Goal: Check status: Check status

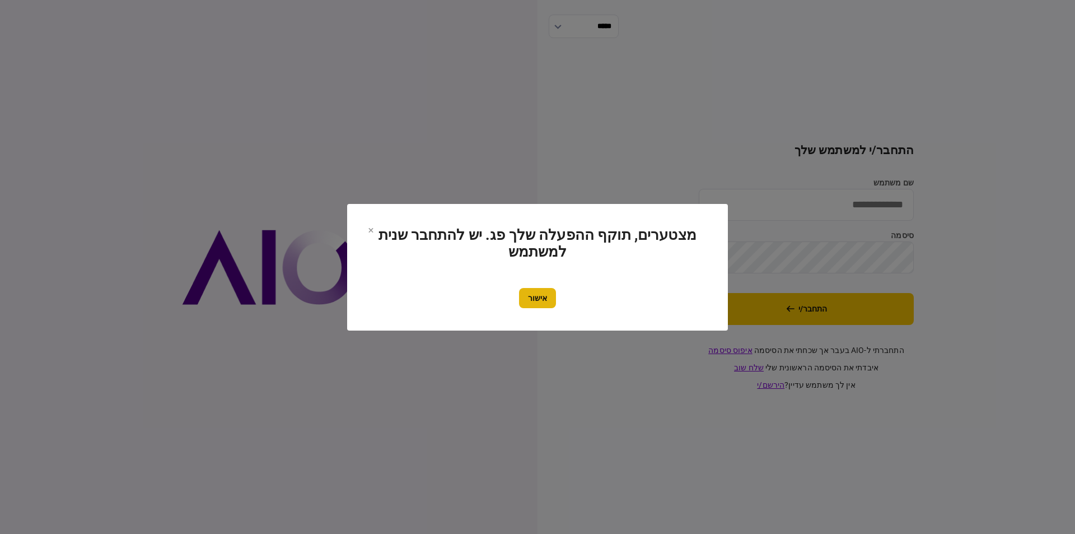
type input "*********"
click at [543, 306] on button "אישור" at bounding box center [537, 298] width 37 height 20
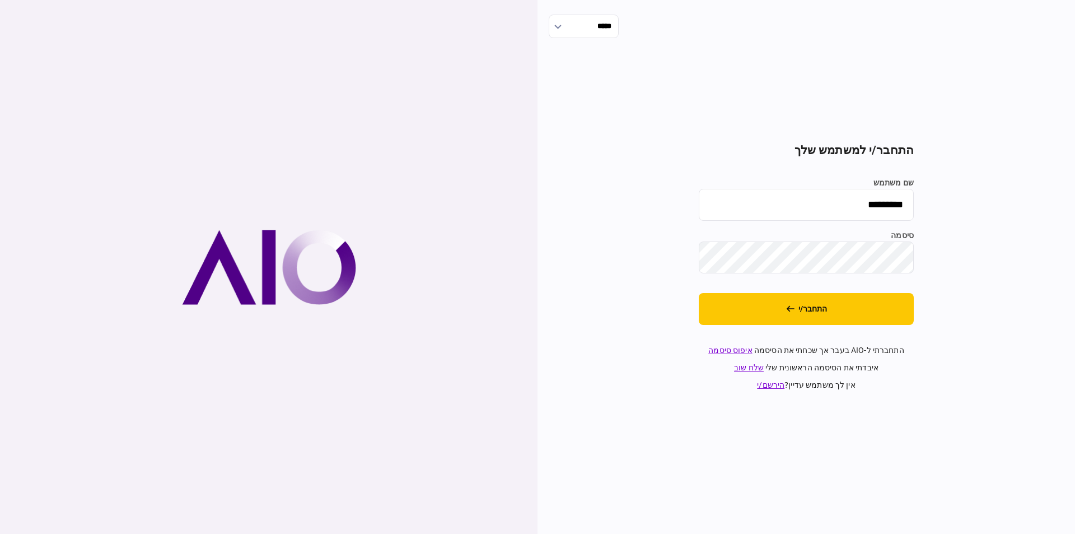
click at [813, 290] on section "התחבר/י למשתמש שלך שם משתמש ********* סיסמה התחבר/י התחברתי ל-AIO בעבר אך שכחתי…" at bounding box center [806, 266] width 215 height 247
click at [810, 314] on button "התחבר/י" at bounding box center [806, 309] width 215 height 32
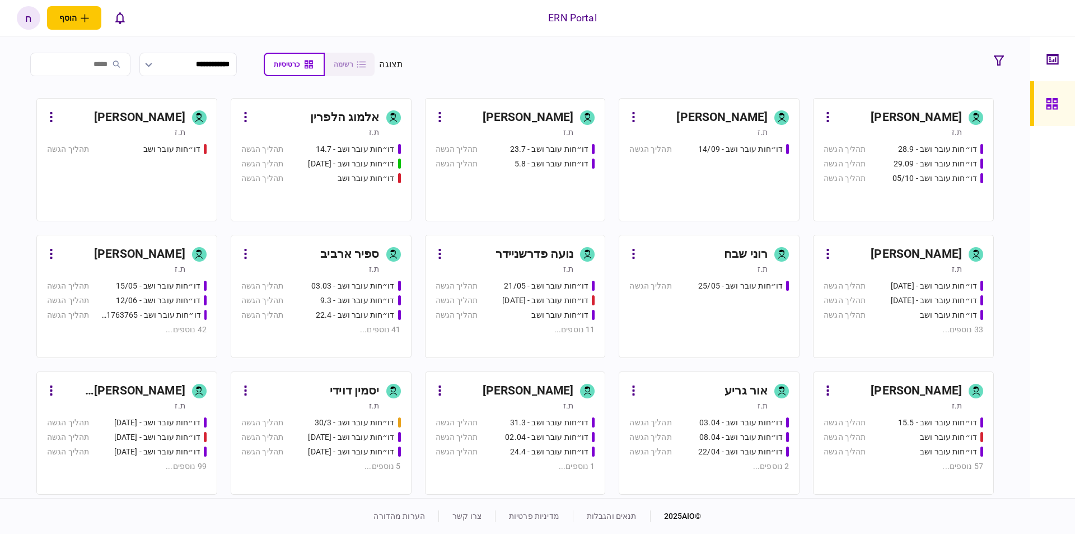
click at [736, 114] on div "[PERSON_NAME]" at bounding box center [721, 118] width 91 height 18
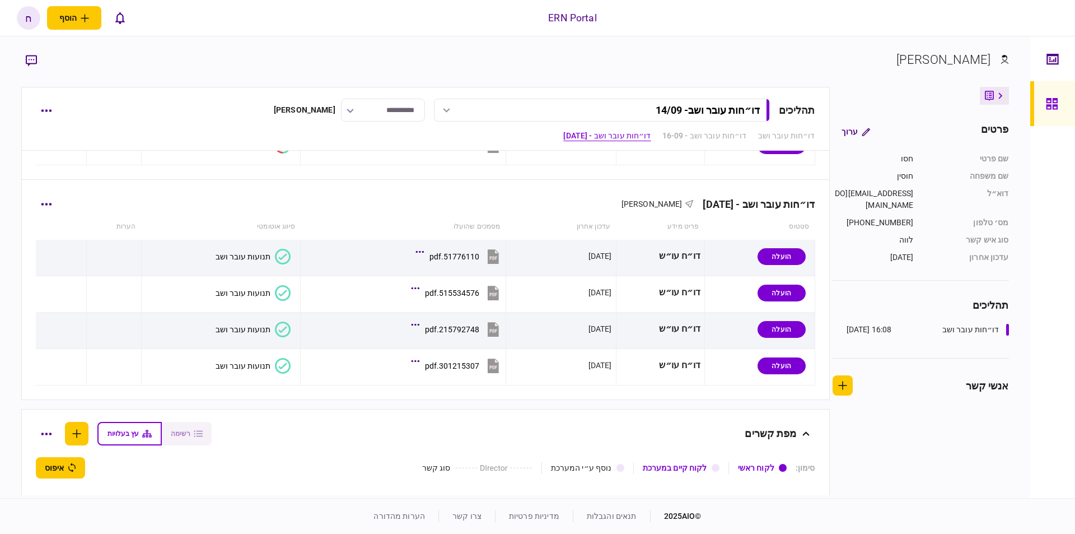
scroll to position [731, 0]
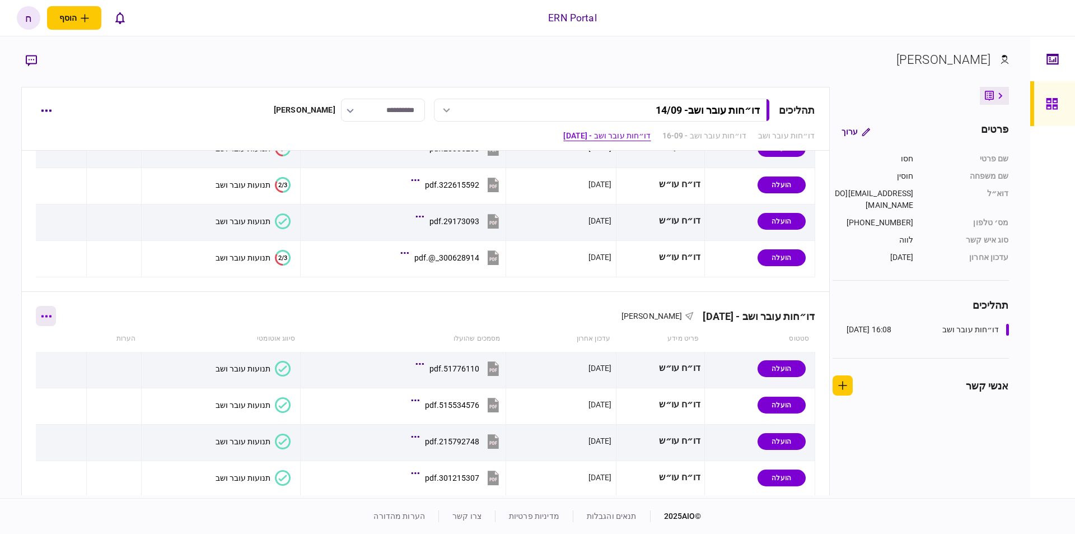
click at [56, 313] on button "button" at bounding box center [46, 316] width 20 height 20
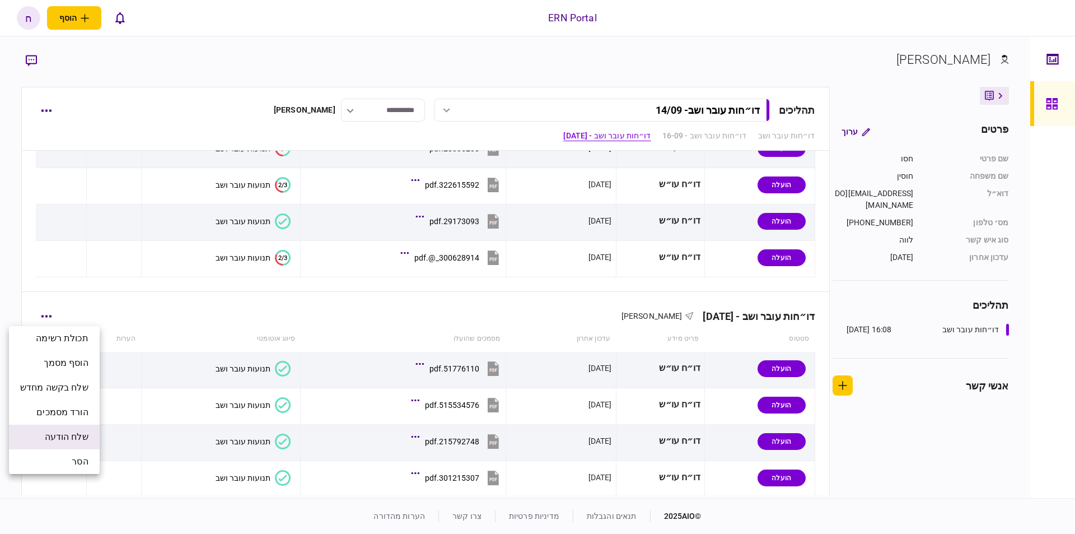
click at [59, 430] on span "שלח הודעה" at bounding box center [67, 436] width 44 height 13
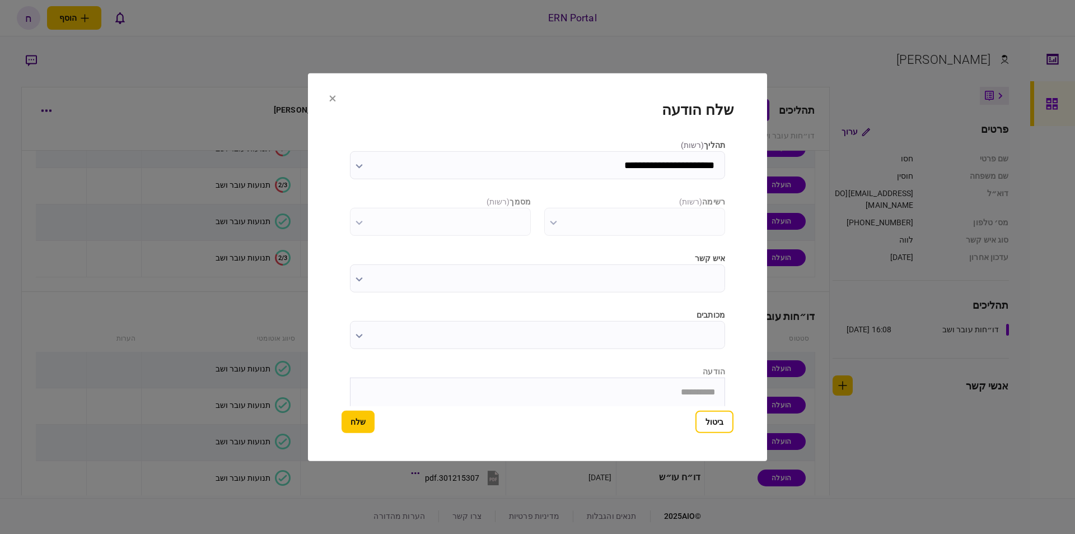
scroll to position [0, 0]
type input "**********"
type input "*********"
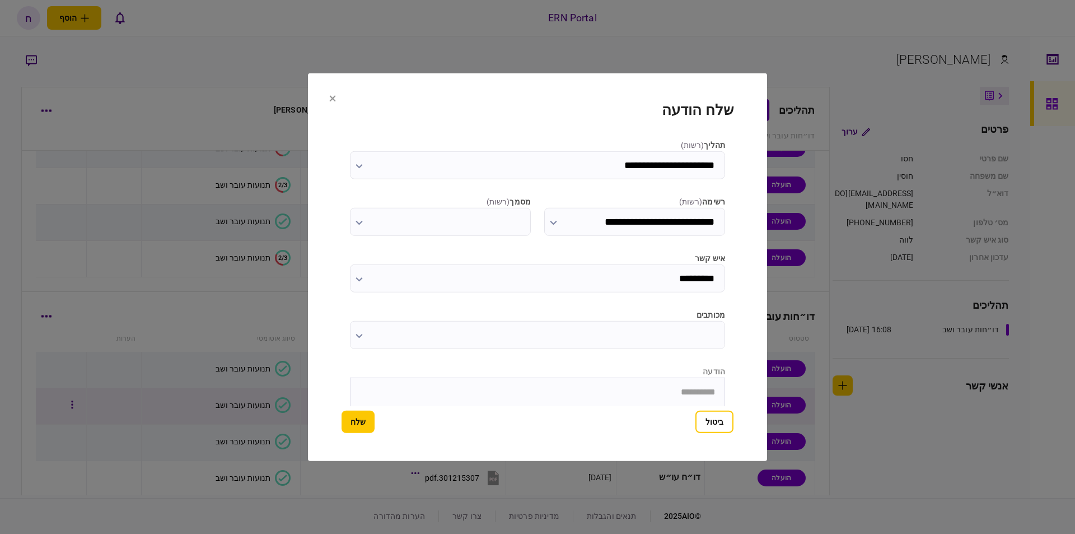
click at [704, 419] on button "ביטול" at bounding box center [714, 421] width 38 height 22
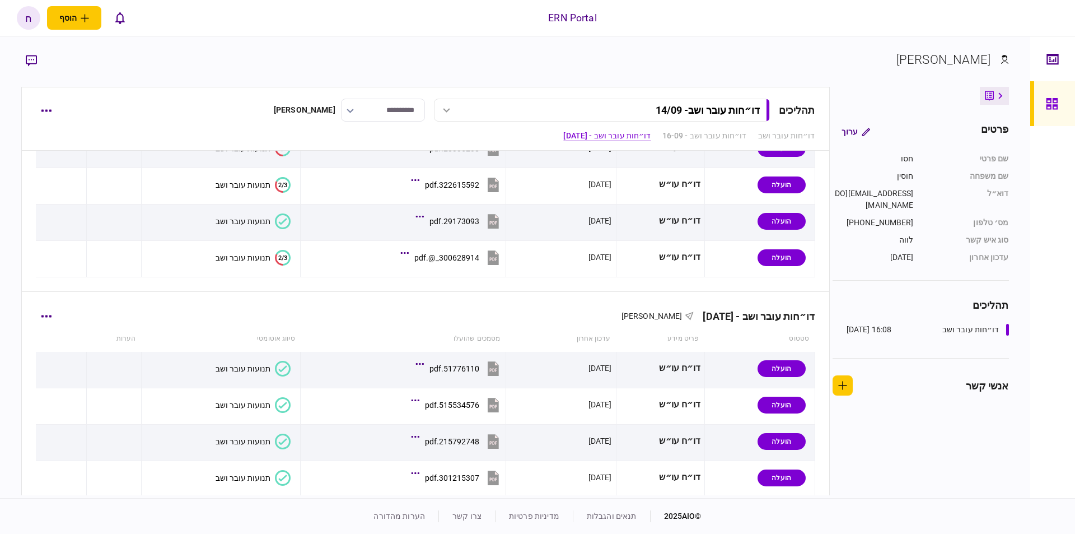
click at [64, 320] on div "דו״חות עובר ושב - 30/09/2025 חסו חוסין" at bounding box center [425, 309] width 779 height 34
click at [55, 319] on button "button" at bounding box center [46, 316] width 20 height 20
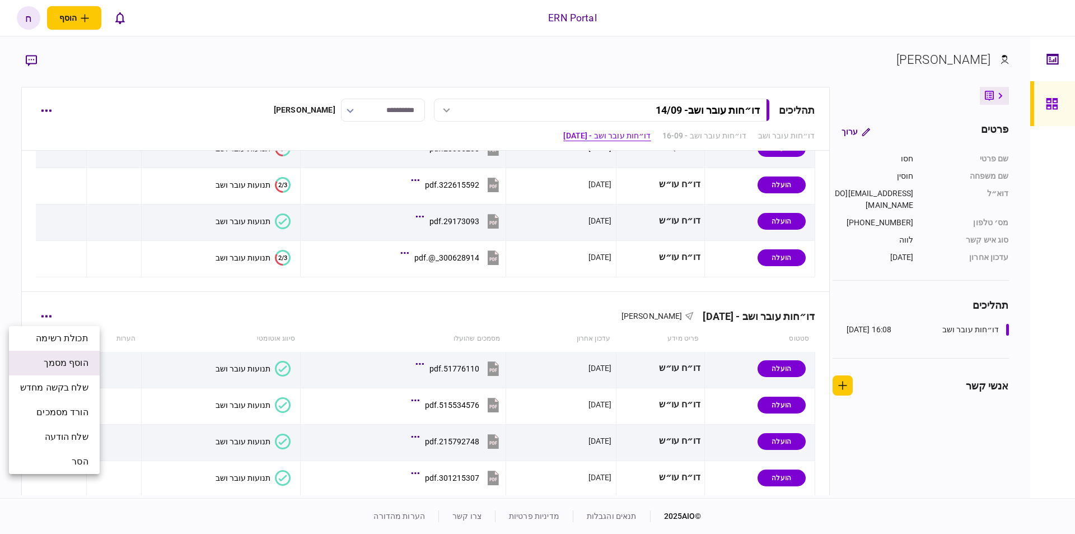
click at [75, 363] on span "הוסף מסמך" at bounding box center [66, 362] width 45 height 13
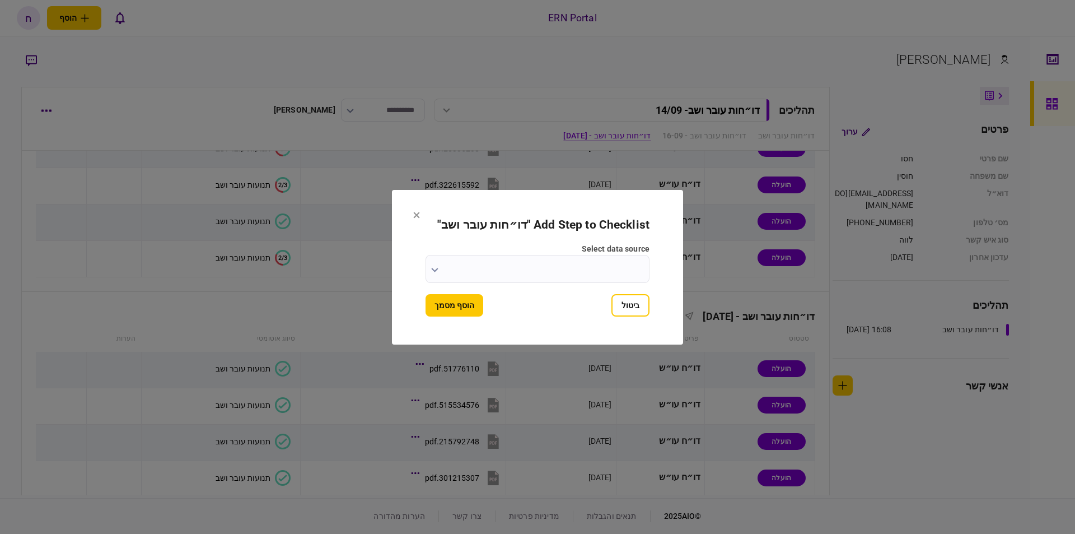
click at [550, 272] on input "select data source" at bounding box center [538, 269] width 224 height 28
click at [512, 258] on div at bounding box center [537, 267] width 1075 height 534
click at [440, 273] on input "select data source" at bounding box center [538, 269] width 224 height 28
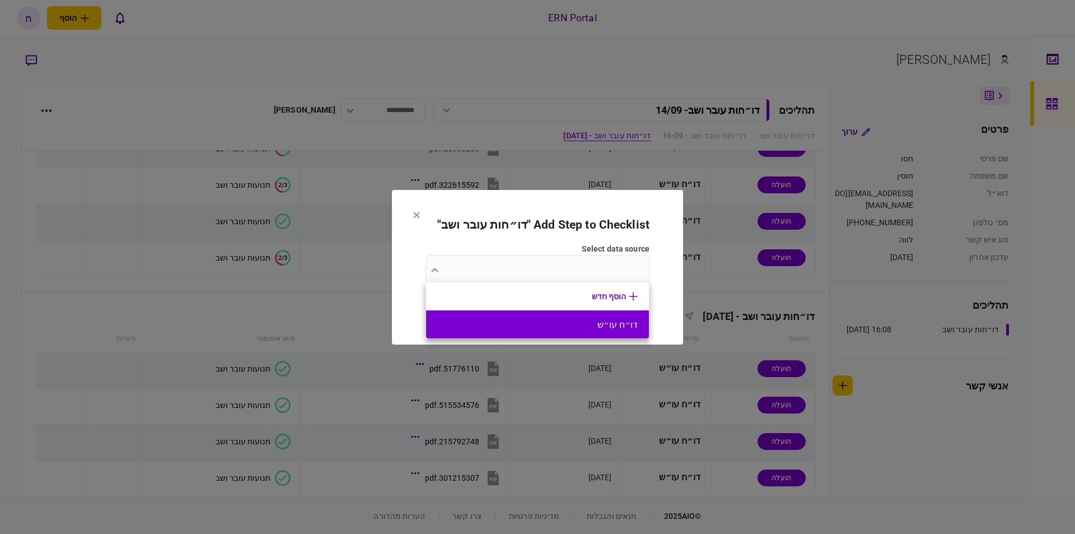
click at [531, 317] on li "דו״ח עו״ש" at bounding box center [537, 324] width 223 height 28
type input "*********"
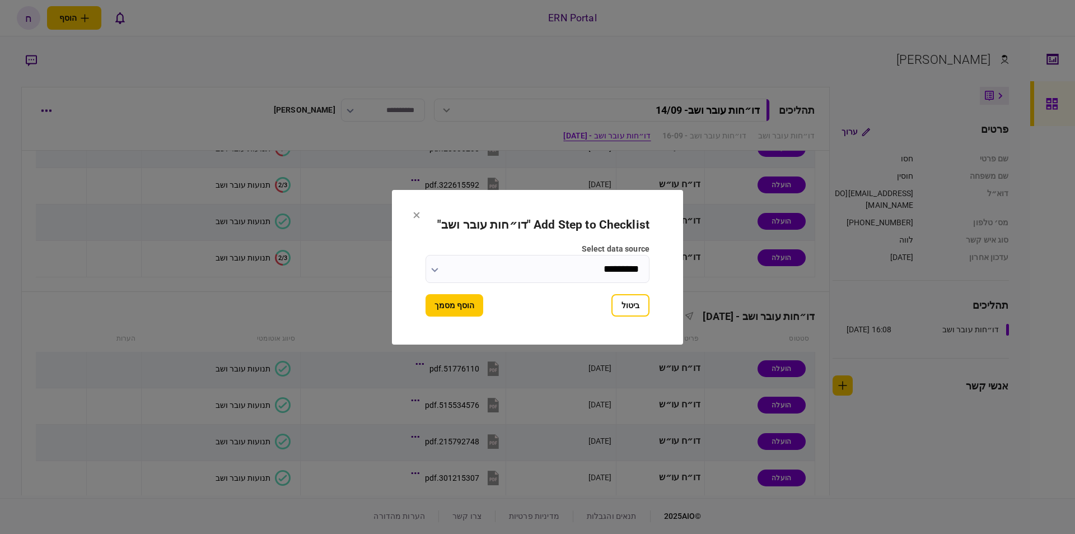
click at [482, 302] on button "הוסף מסמך" at bounding box center [455, 305] width 58 height 22
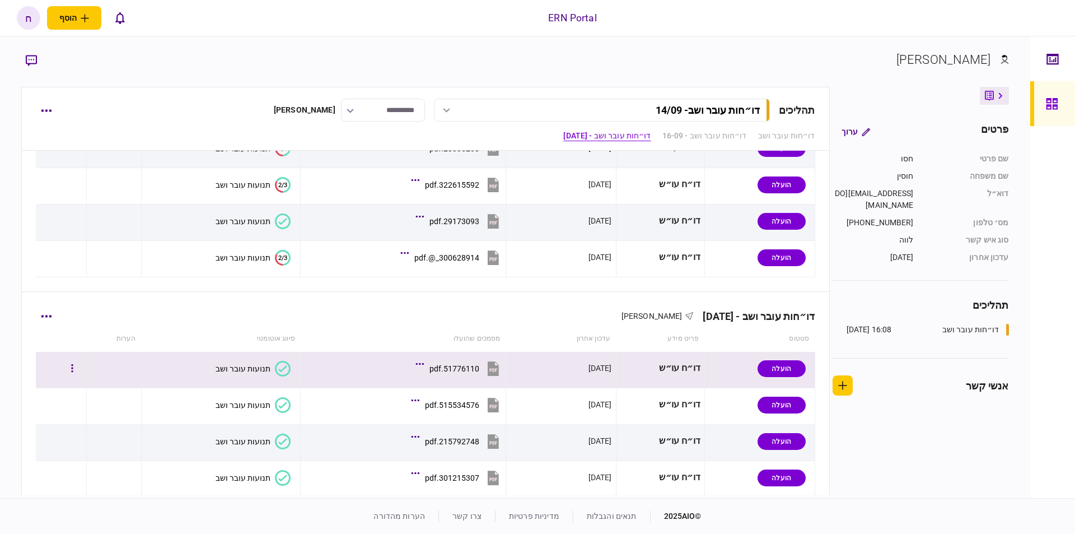
scroll to position [984, 0]
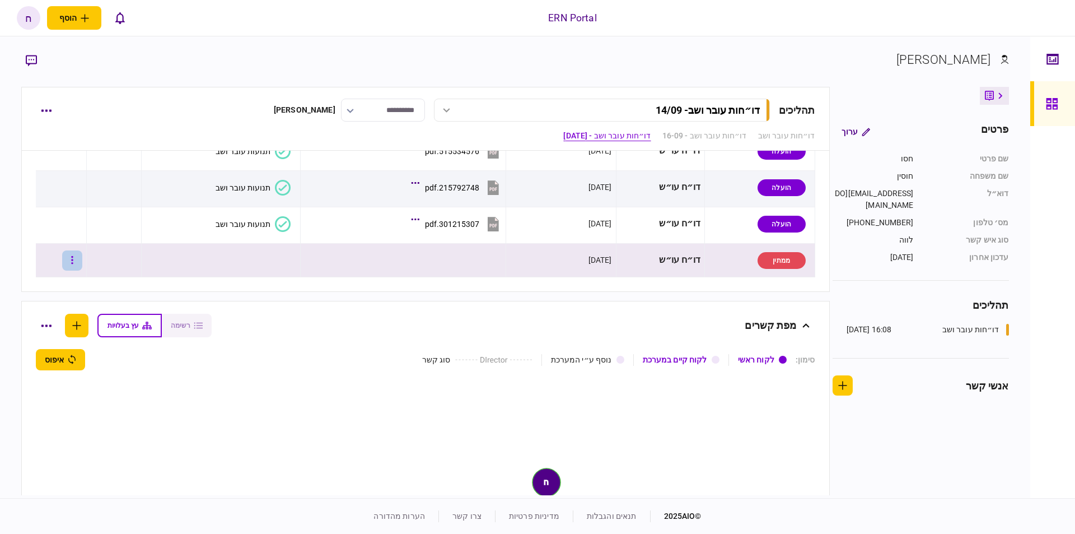
click at [82, 259] on button "button" at bounding box center [72, 260] width 20 height 20
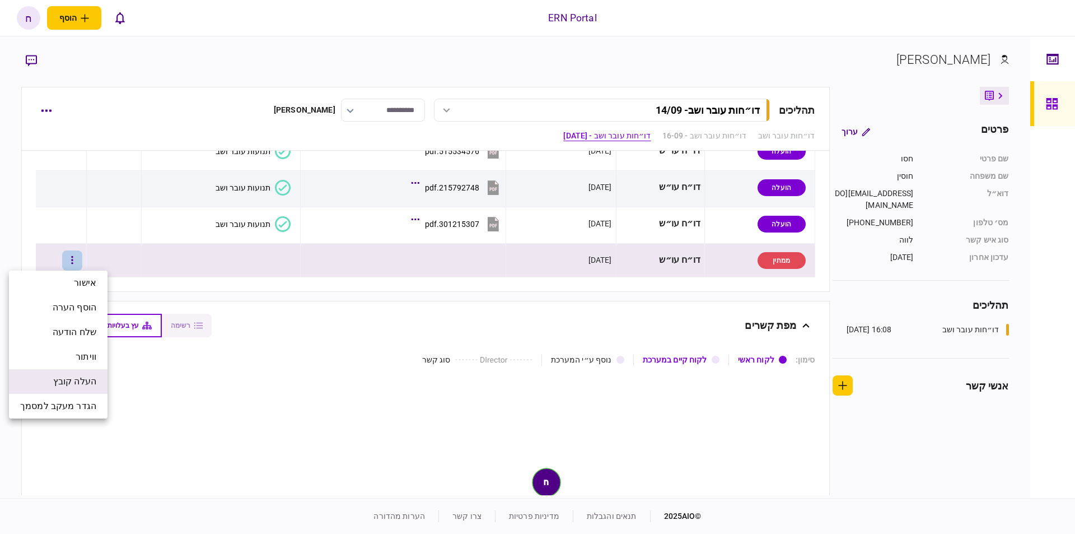
click at [76, 385] on span "העלה קובץ" at bounding box center [74, 381] width 43 height 13
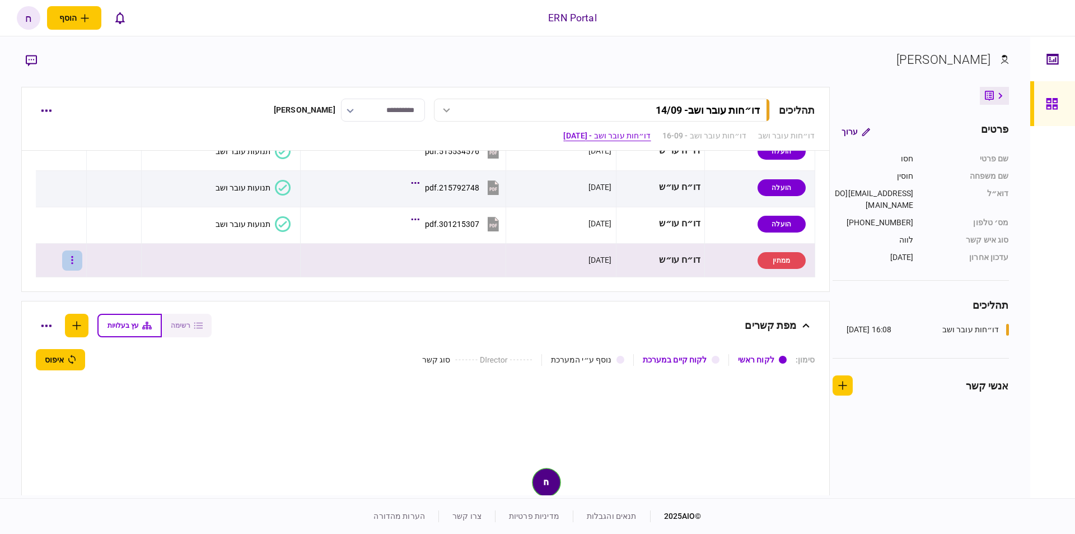
click at [82, 259] on button "button" at bounding box center [72, 260] width 20 height 20
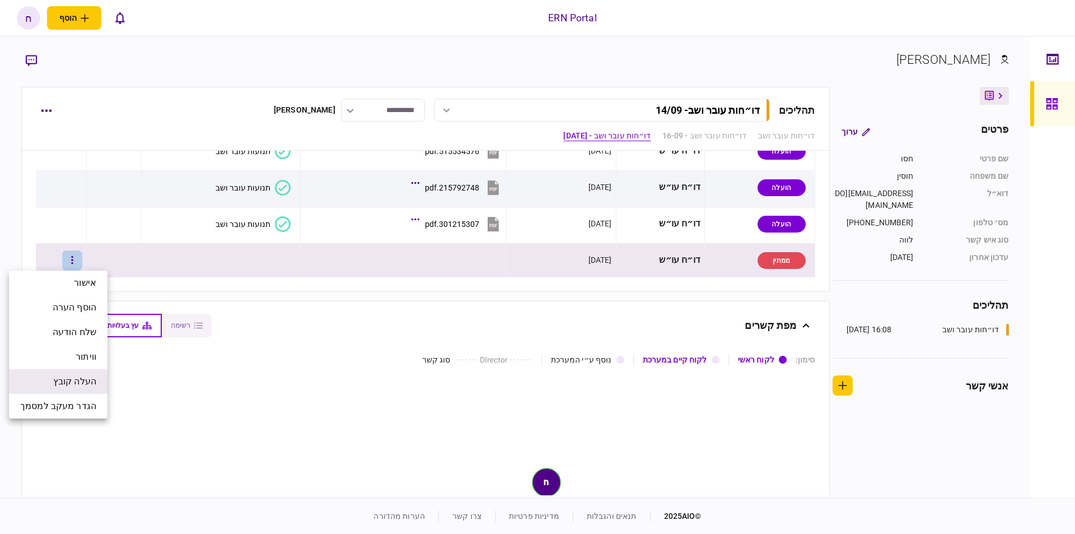
click at [77, 378] on span "העלה קובץ" at bounding box center [74, 381] width 43 height 13
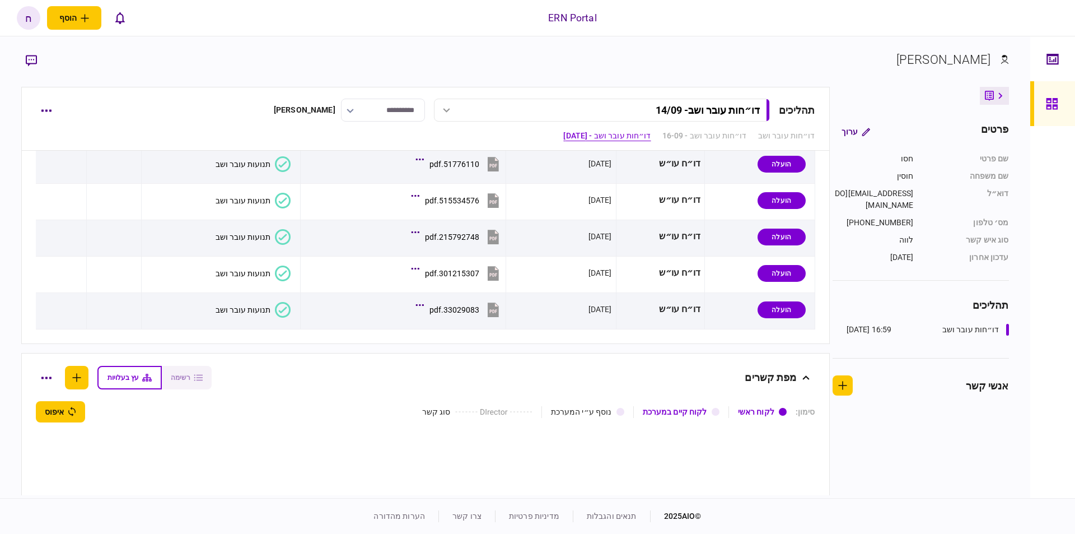
scroll to position [879, 0]
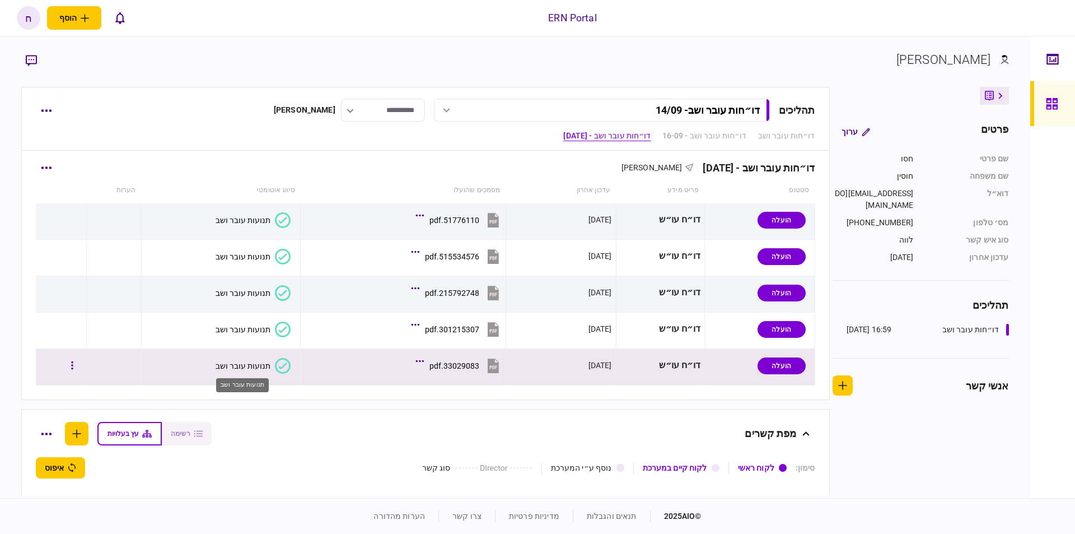
click at [257, 367] on div "תנועות עובר ושב" at bounding box center [243, 365] width 55 height 9
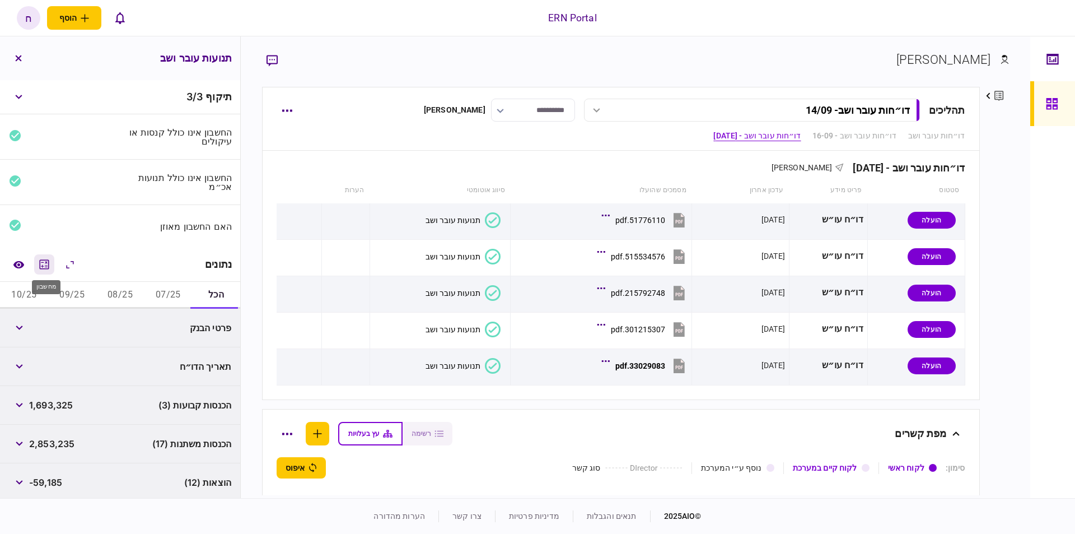
click at [51, 269] on button "מחשבון" at bounding box center [44, 264] width 20 height 20
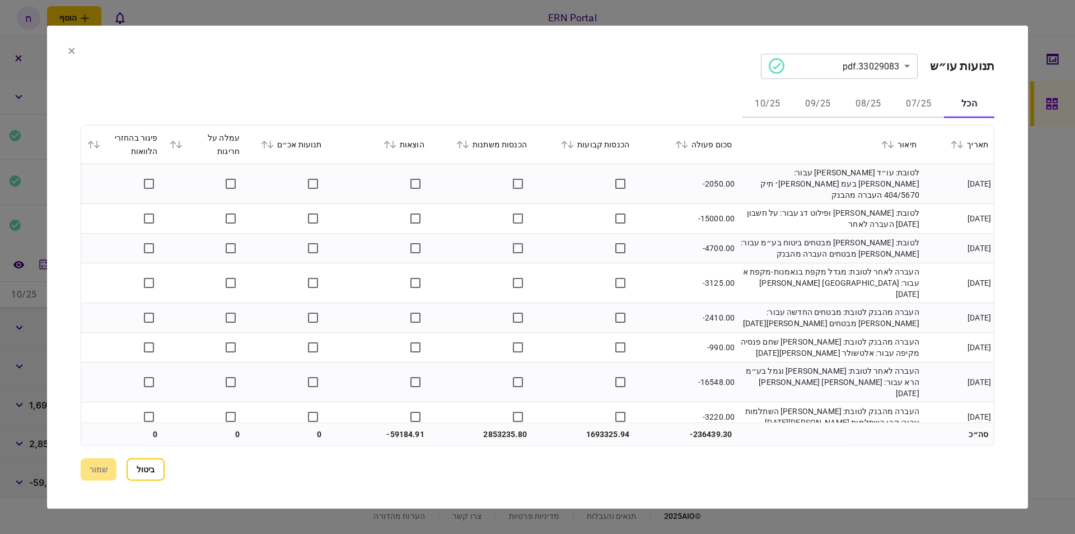
click at [574, 144] on icon at bounding box center [570, 144] width 7 height 8
click at [92, 462] on button "שמור" at bounding box center [99, 469] width 36 height 22
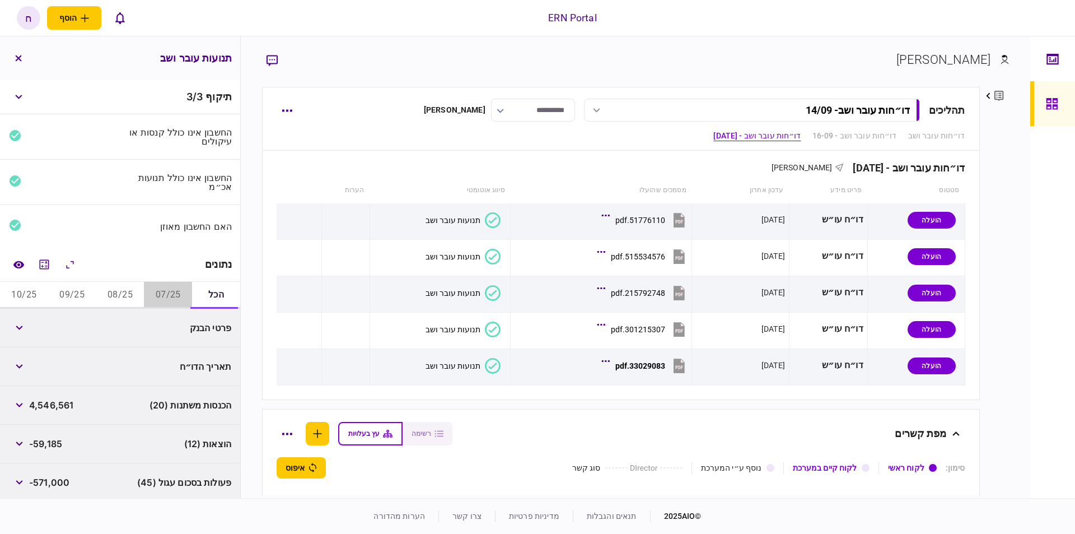
click at [157, 285] on button "07/25" at bounding box center [168, 295] width 48 height 27
click at [43, 322] on span "1,561,339" at bounding box center [50, 327] width 42 height 13
copy span "1,561,339"
click at [26, 363] on button "button" at bounding box center [19, 366] width 20 height 20
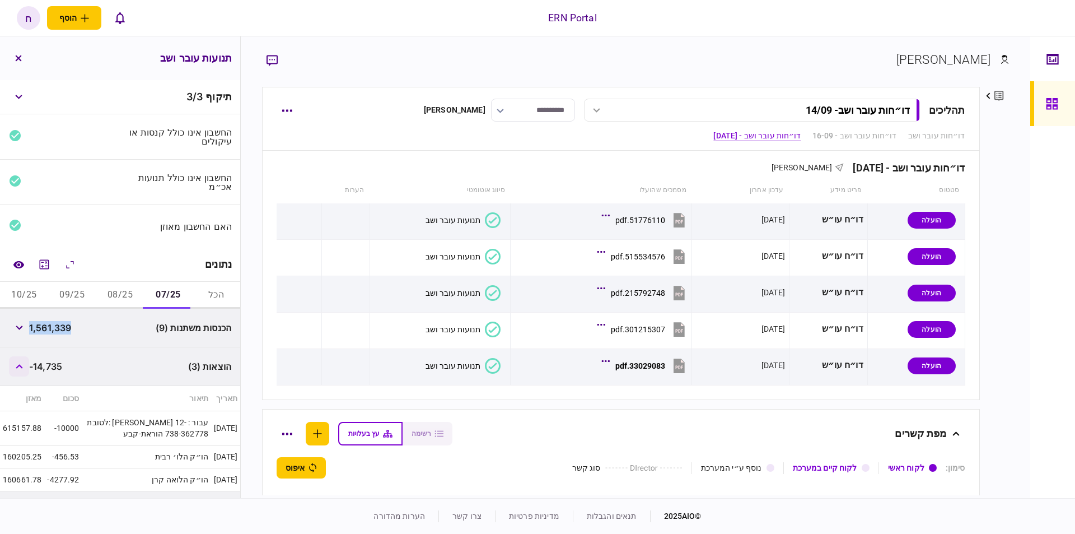
click at [19, 364] on icon "button" at bounding box center [19, 366] width 7 height 4
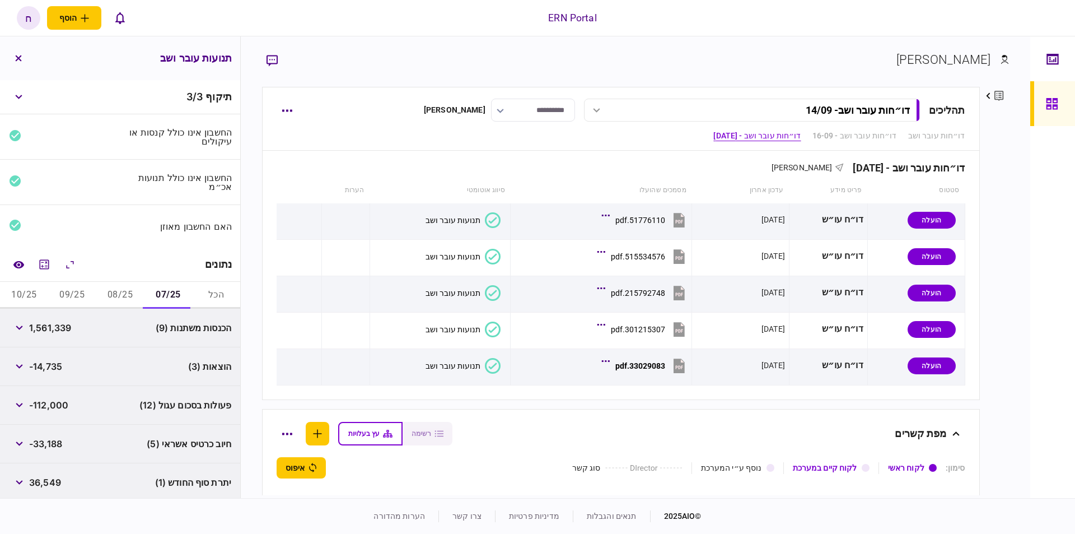
click at [49, 476] on span "36,549" at bounding box center [45, 481] width 32 height 13
copy span "36,549"
click at [27, 444] on button "button" at bounding box center [19, 443] width 20 height 20
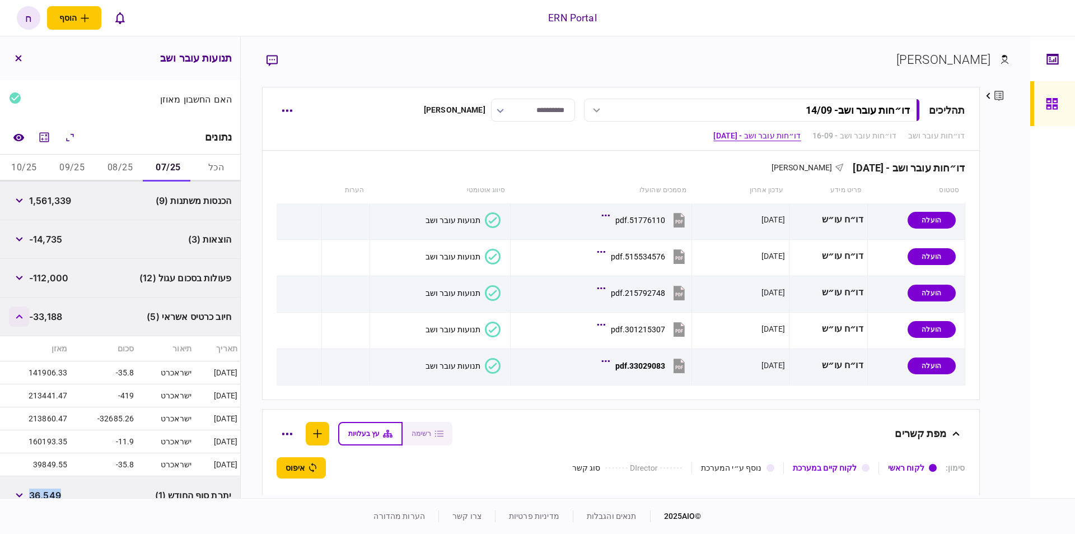
click at [19, 314] on icon "button" at bounding box center [19, 316] width 7 height 4
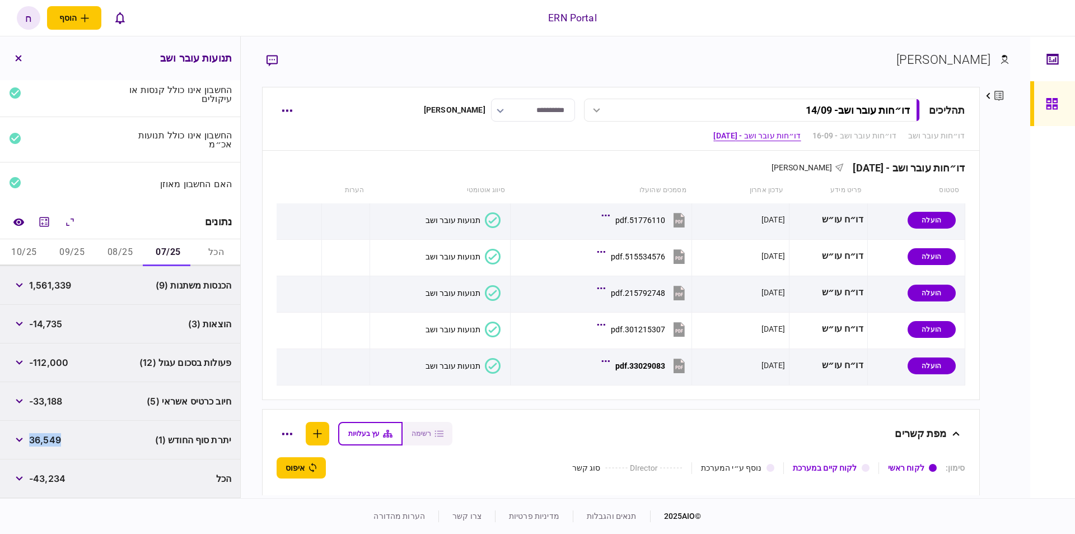
scroll to position [40, 0]
click at [119, 247] on button "08/25" at bounding box center [120, 254] width 48 height 27
click at [54, 284] on span "1,521,983" at bounding box center [50, 287] width 42 height 13
copy span "1,521,983"
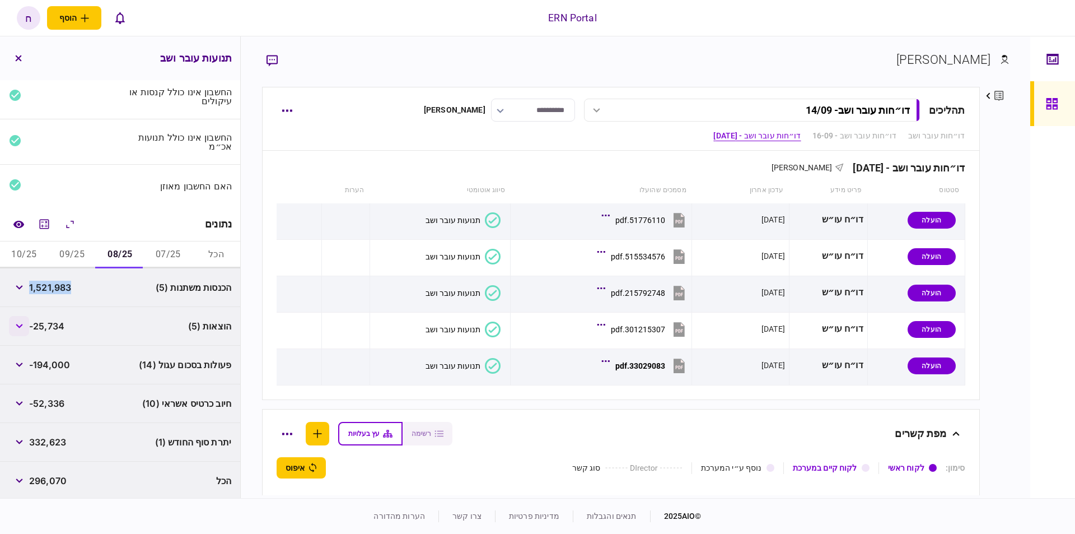
click at [12, 332] on button "button" at bounding box center [19, 326] width 20 height 20
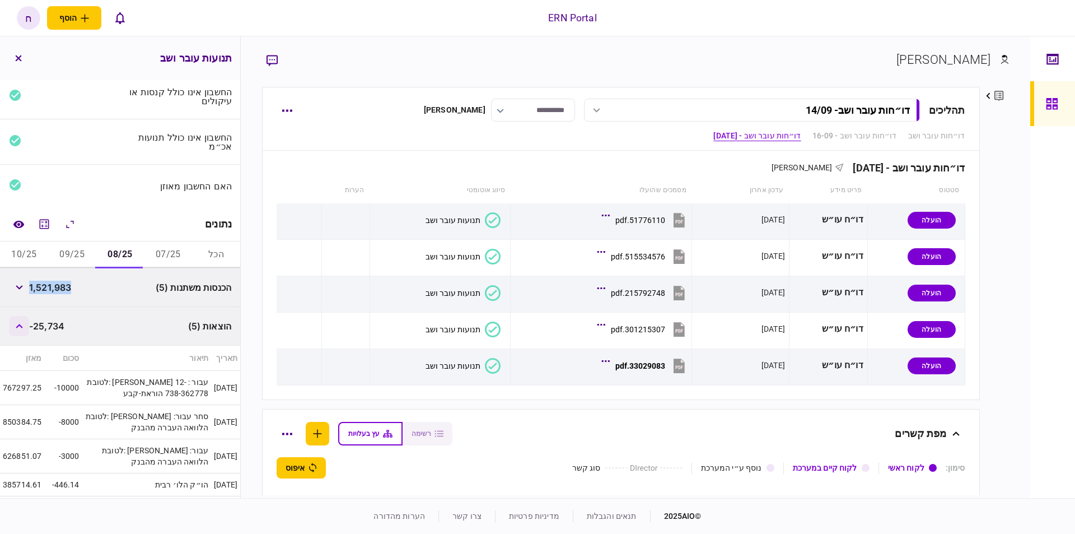
click at [13, 326] on button "button" at bounding box center [19, 326] width 20 height 20
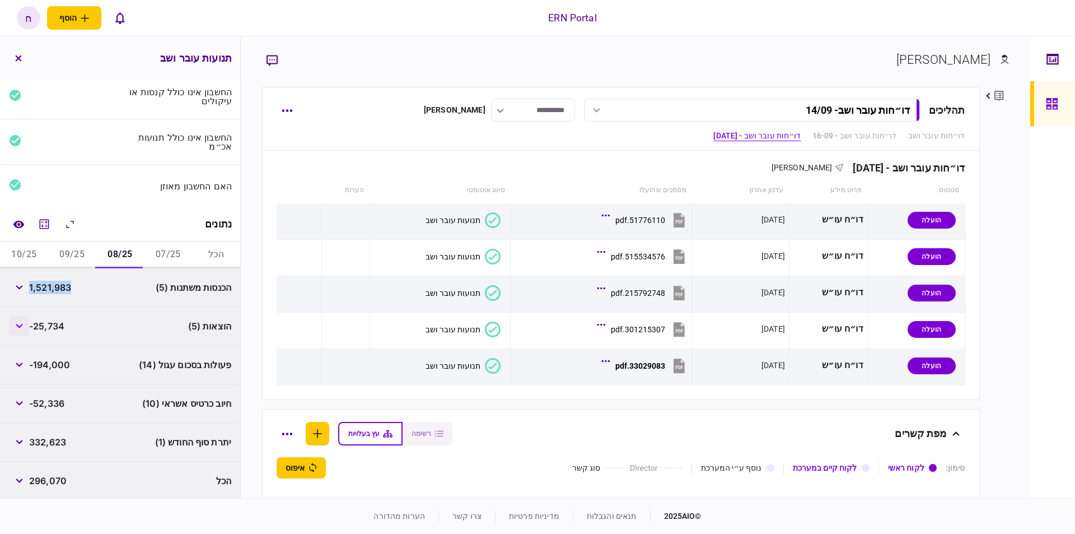
click at [13, 326] on button "button" at bounding box center [19, 326] width 20 height 20
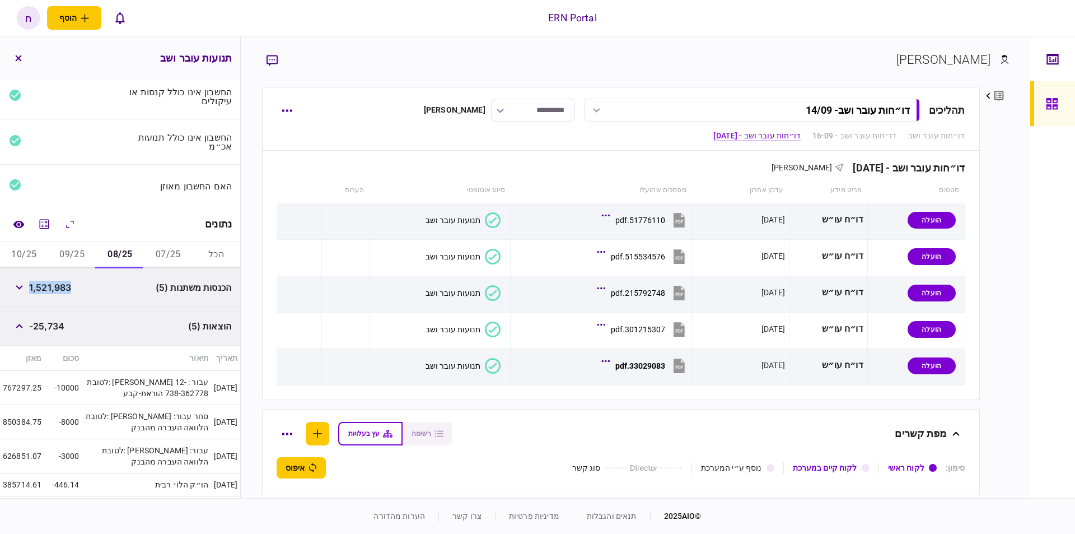
scroll to position [104, 0]
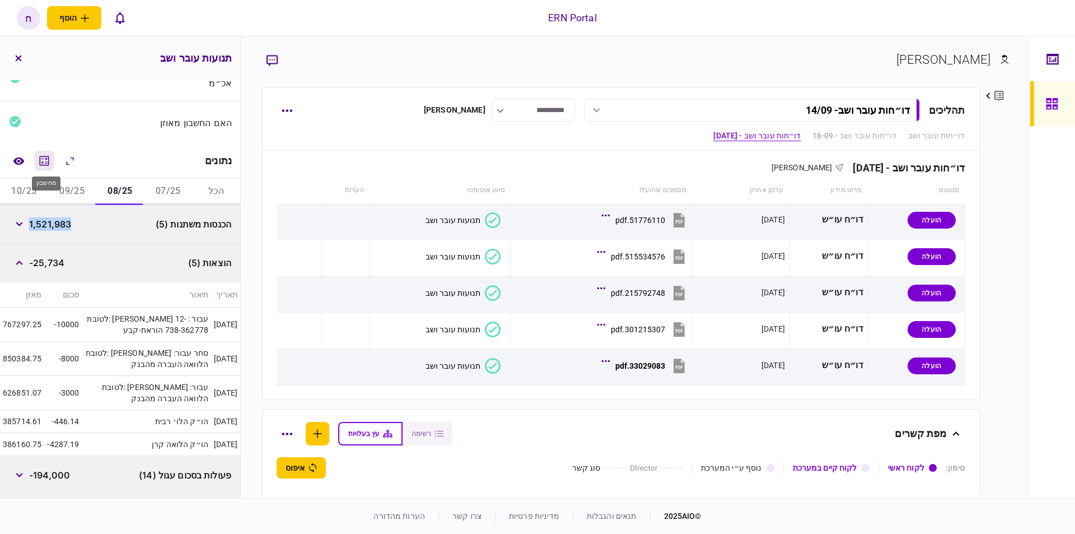
click at [44, 159] on icon "מחשבון" at bounding box center [44, 160] width 13 height 13
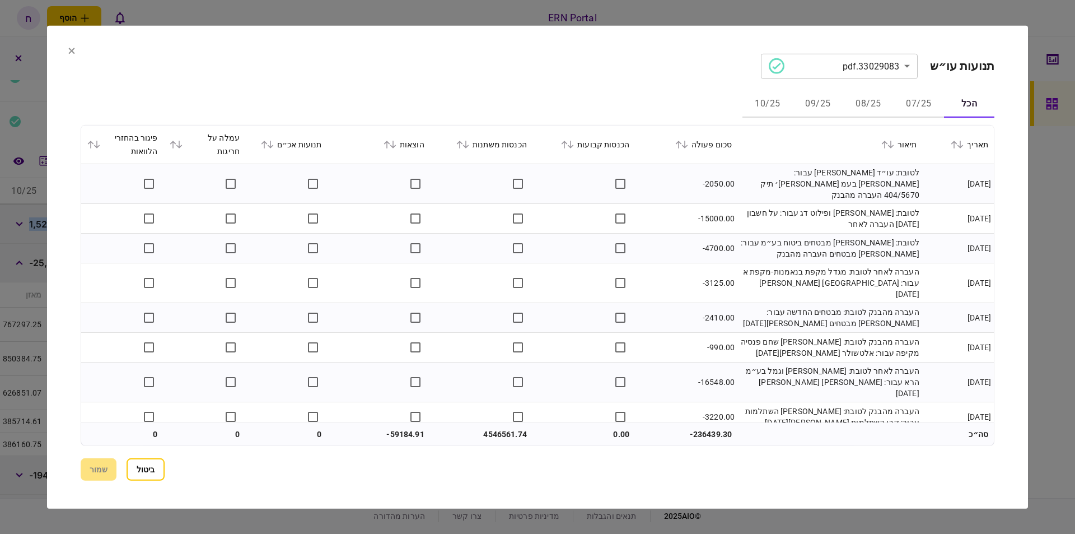
click at [396, 145] on icon at bounding box center [393, 144] width 7 height 8
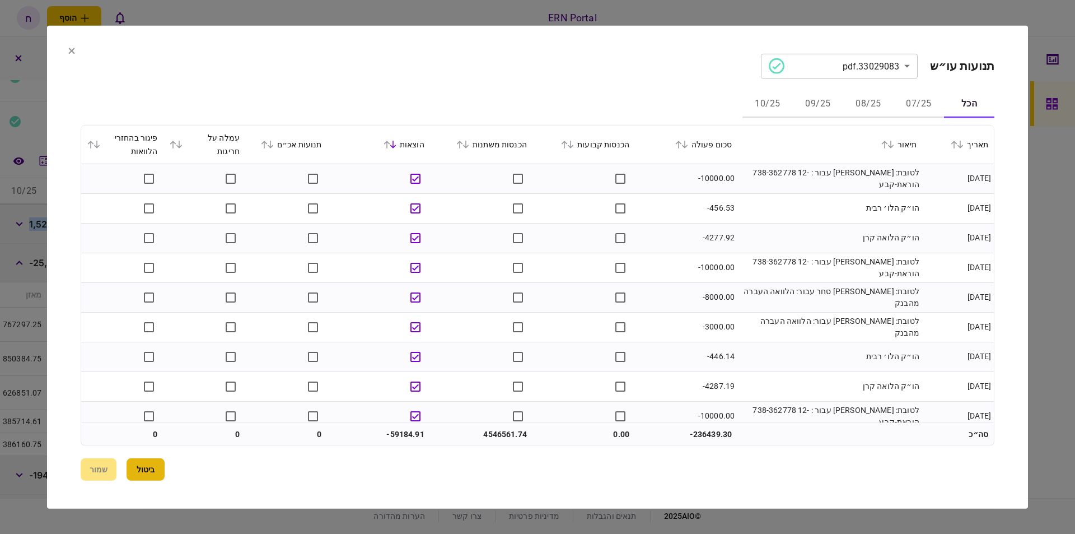
click at [137, 463] on button "ביטול" at bounding box center [146, 469] width 38 height 22
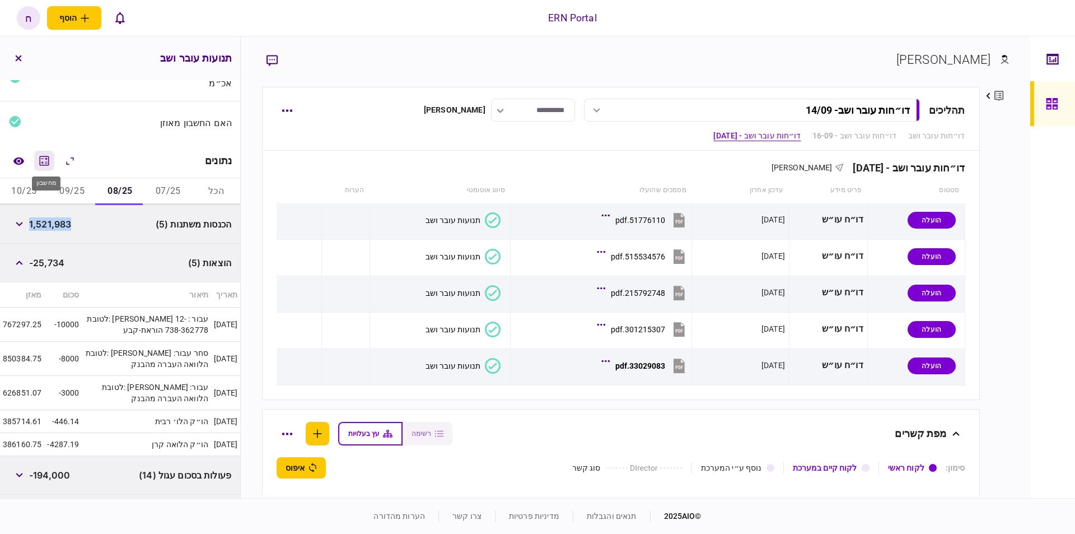
click at [44, 154] on icon "מחשבון" at bounding box center [44, 160] width 13 height 13
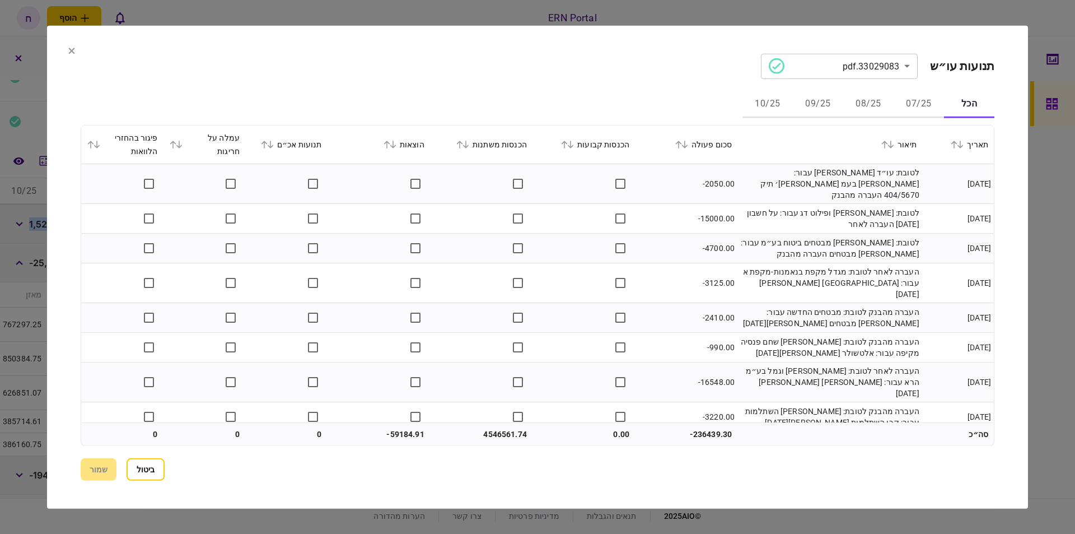
click at [396, 146] on icon at bounding box center [393, 144] width 7 height 8
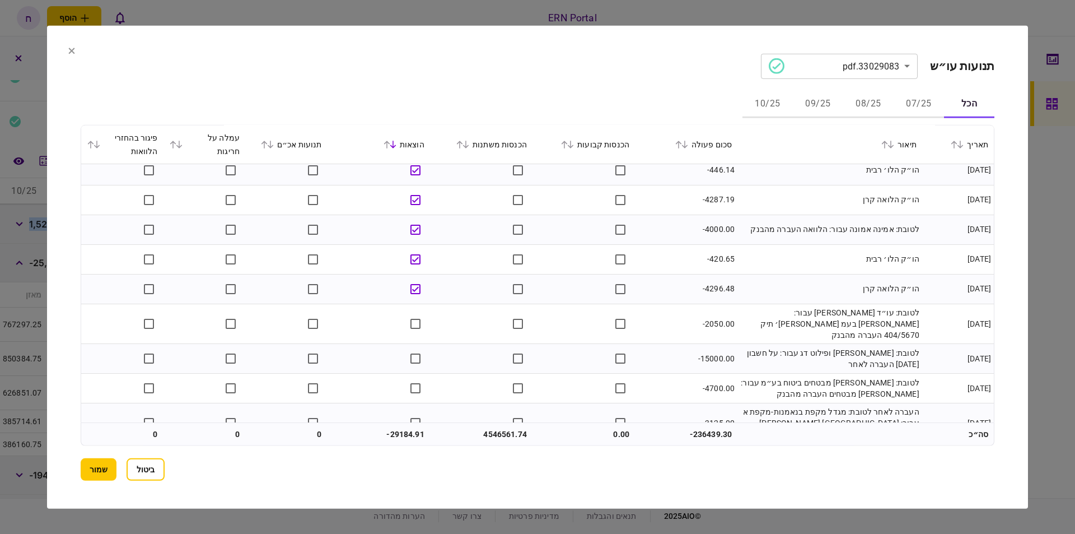
scroll to position [0, 0]
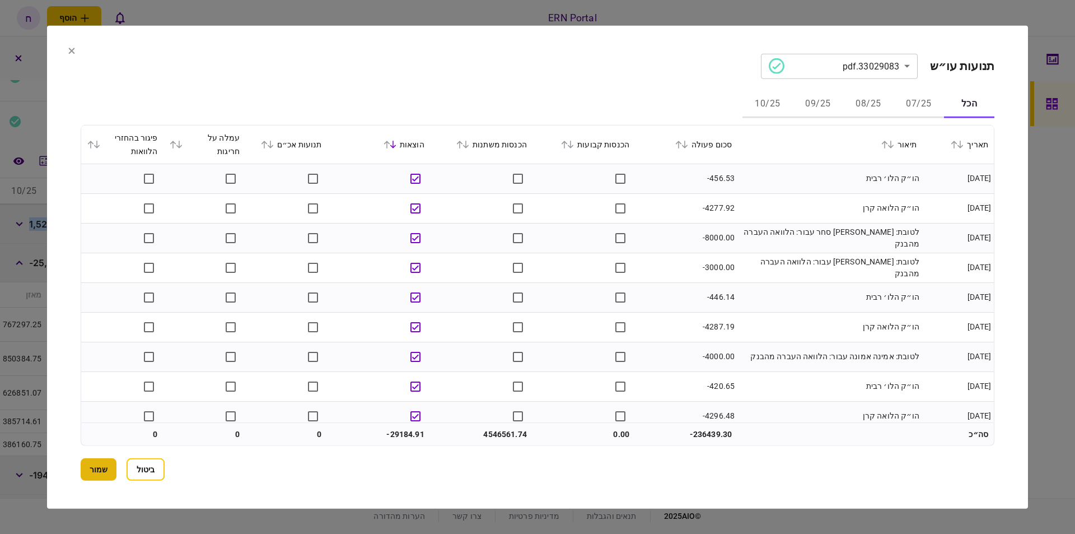
click at [102, 462] on button "שמור" at bounding box center [99, 469] width 36 height 22
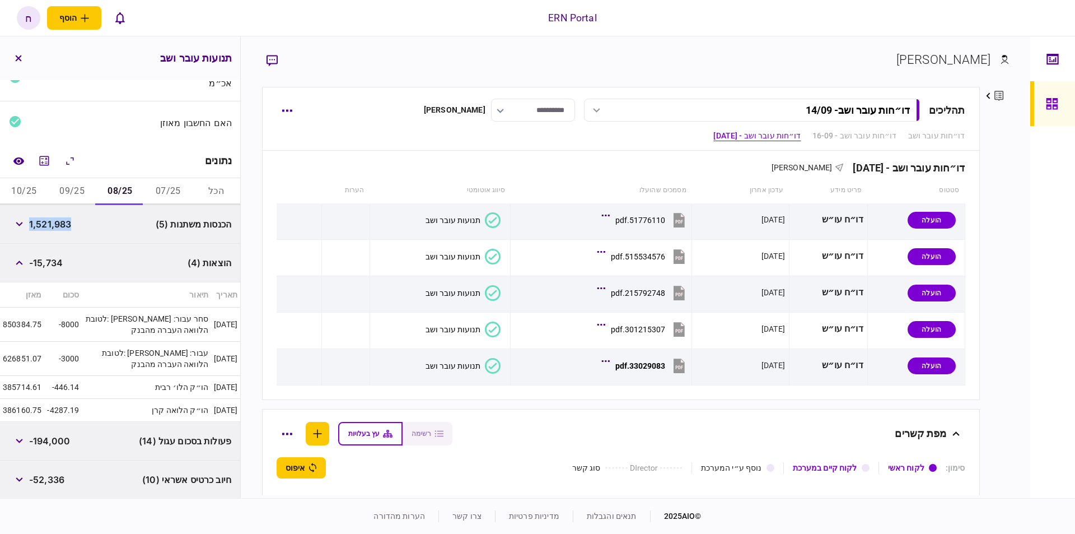
click at [76, 194] on button "09/25" at bounding box center [72, 191] width 48 height 27
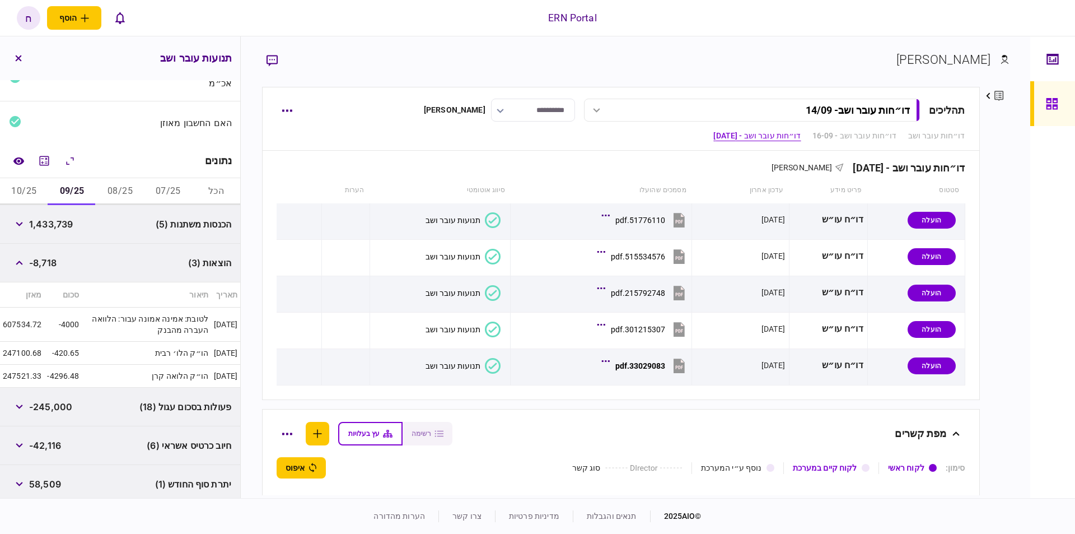
click at [54, 218] on span "1,433,739" at bounding box center [51, 223] width 44 height 13
copy span "1,433,739"
click at [35, 190] on button "10/25" at bounding box center [24, 191] width 48 height 27
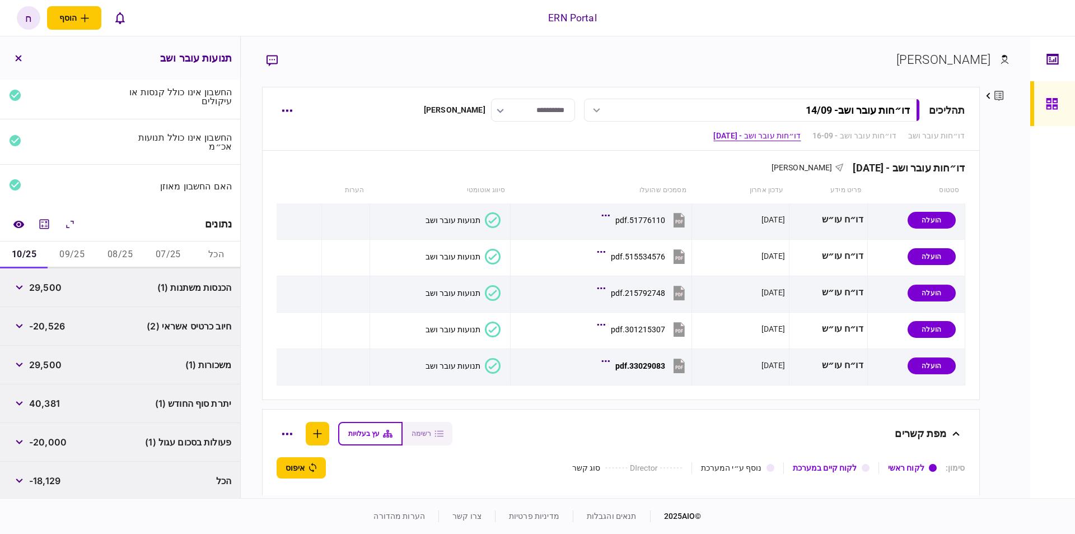
click at [50, 282] on span "29,500" at bounding box center [45, 287] width 32 height 13
copy span "29,500"
click at [44, 400] on span "40,381" at bounding box center [44, 402] width 31 height 13
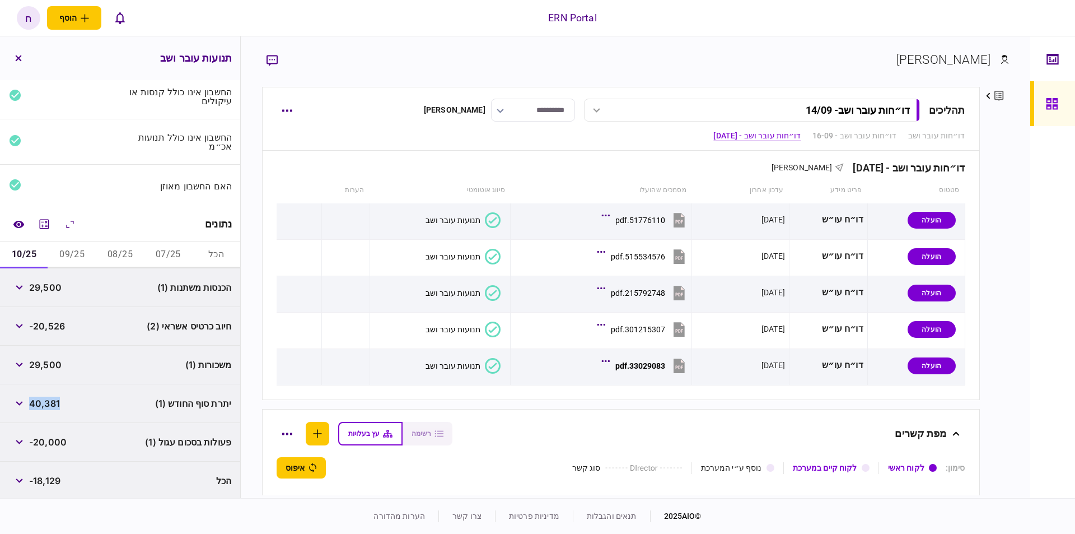
copy span "40,381"
click at [69, 247] on button "09/25" at bounding box center [72, 254] width 48 height 27
click at [53, 443] on span "58,509" at bounding box center [45, 441] width 32 height 13
copy span "58,509"
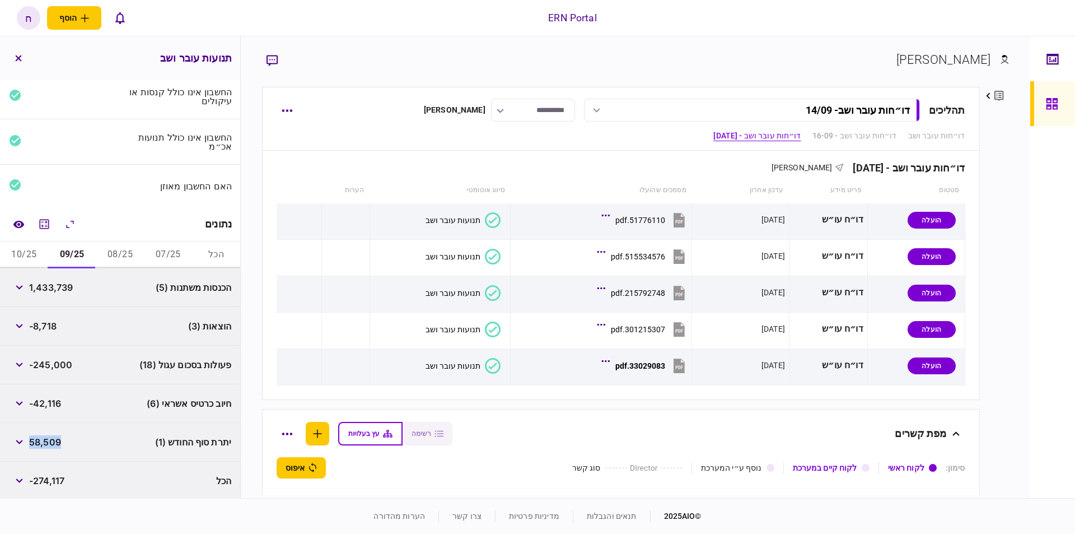
click at [124, 250] on button "08/25" at bounding box center [120, 254] width 48 height 27
click at [45, 436] on span "332,623" at bounding box center [47, 441] width 37 height 13
copy span "332,623"
click at [27, 403] on button "button" at bounding box center [19, 403] width 20 height 20
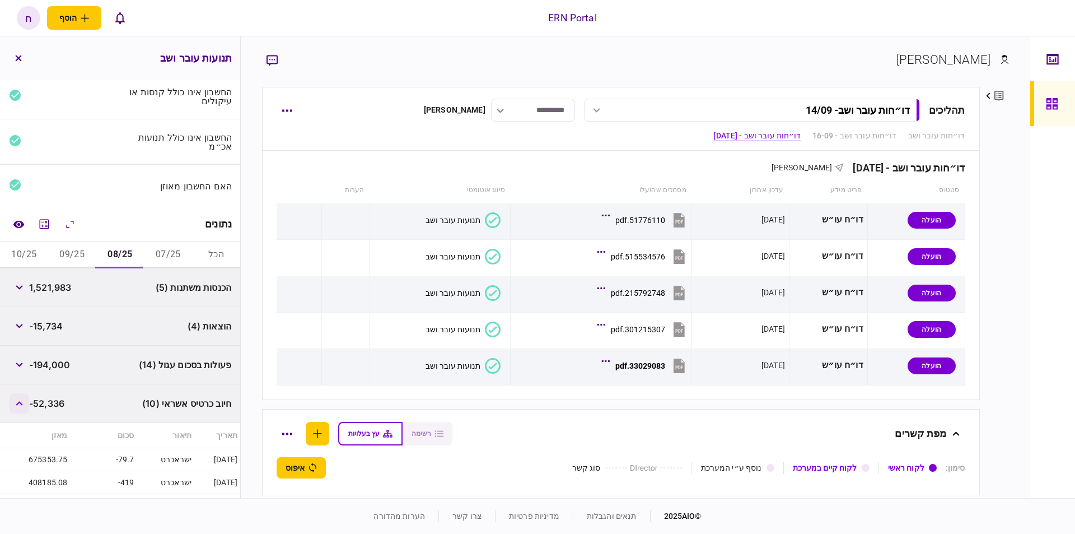
click at [27, 403] on button "button" at bounding box center [19, 403] width 20 height 20
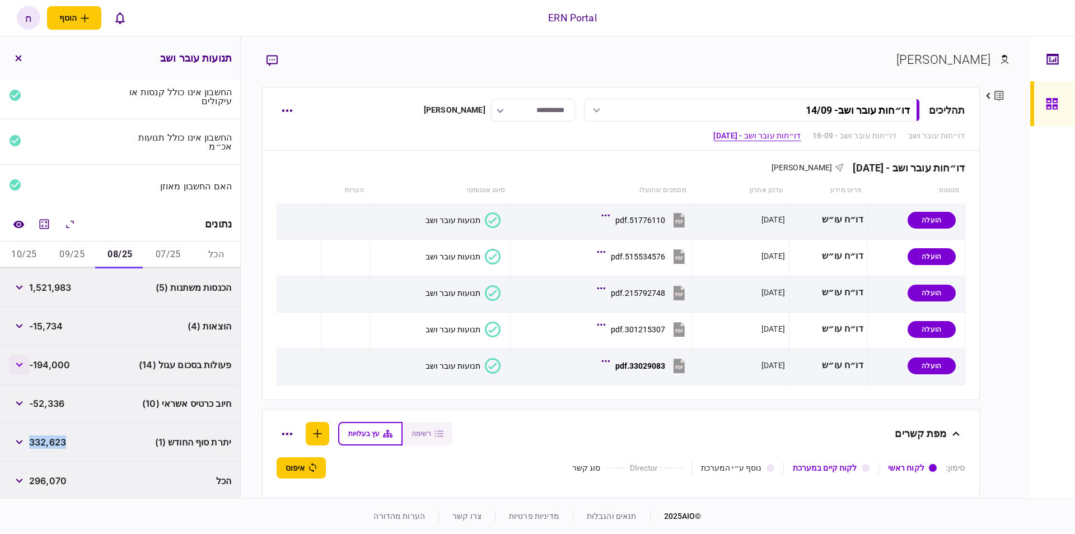
click at [29, 363] on button "button" at bounding box center [19, 364] width 20 height 20
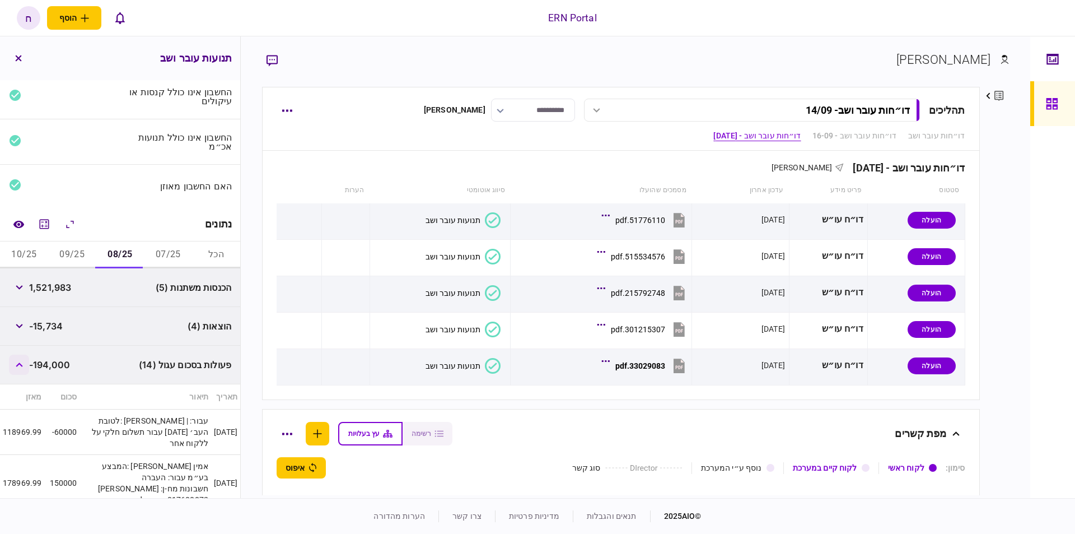
click at [29, 363] on button "button" at bounding box center [19, 364] width 20 height 20
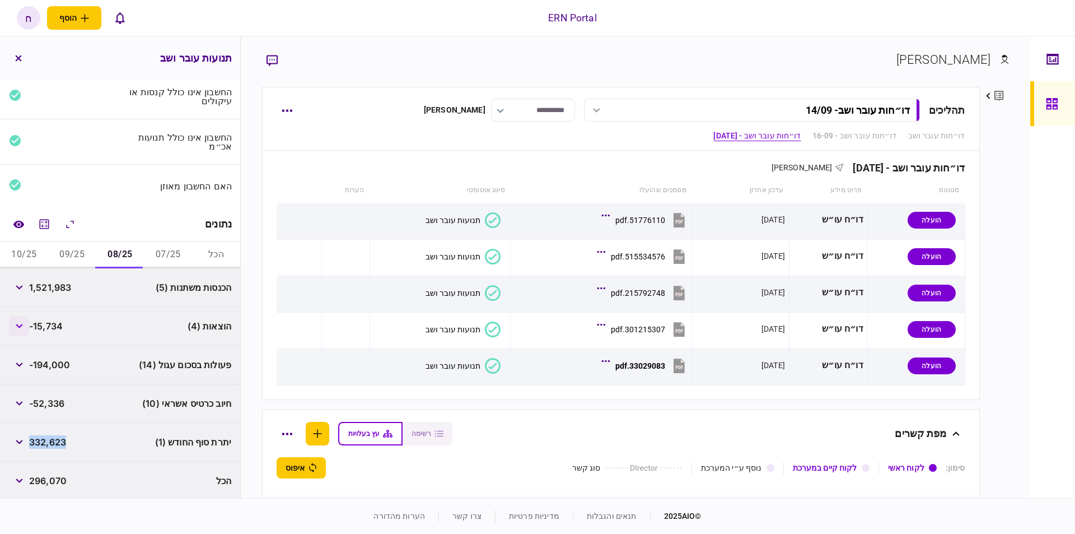
click at [21, 333] on button "button" at bounding box center [19, 326] width 20 height 20
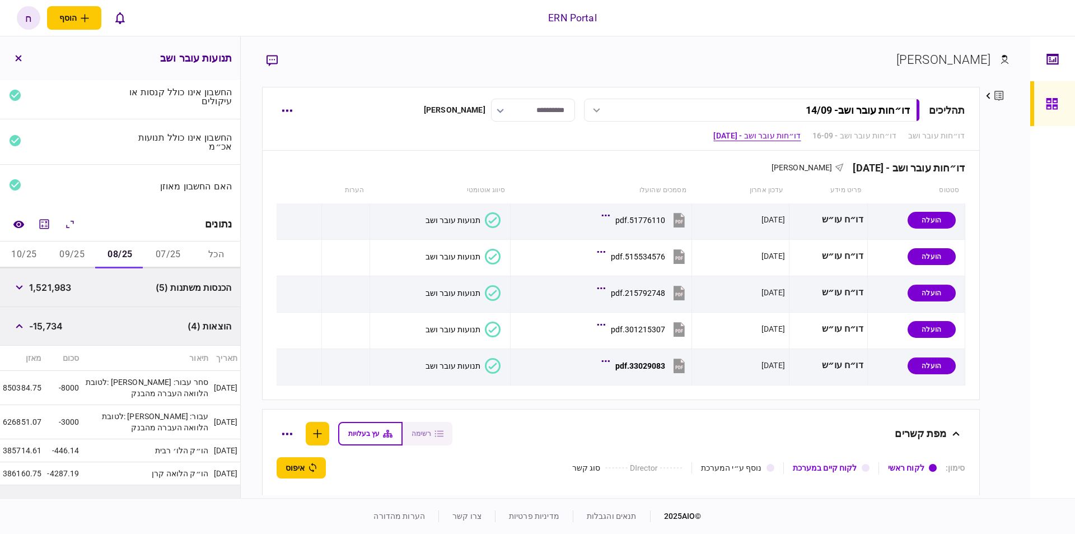
click at [44, 319] on span "-15,734" at bounding box center [46, 325] width 34 height 13
copy span "15,734"
click at [65, 261] on button "09/25" at bounding box center [72, 254] width 48 height 27
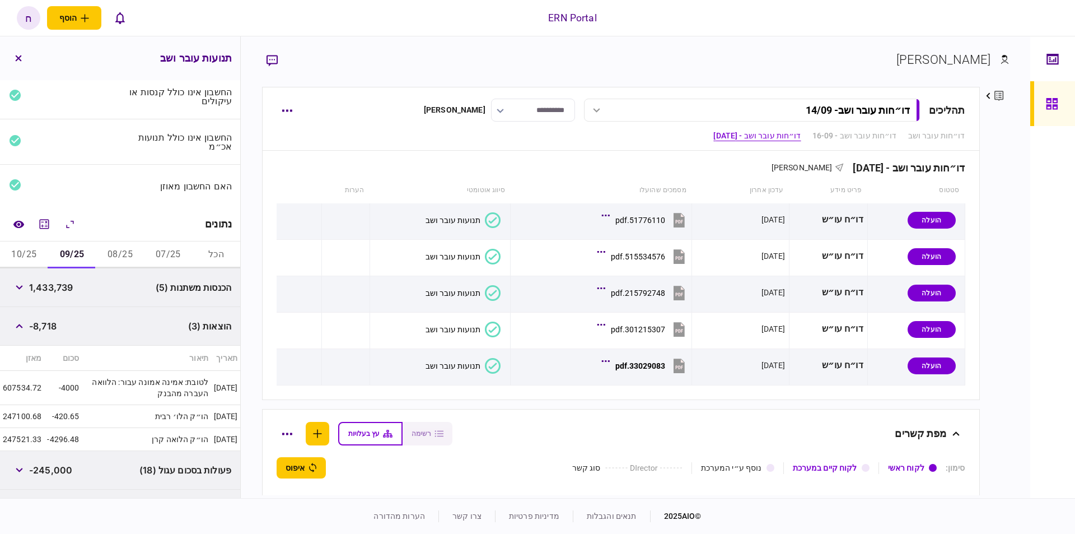
click at [41, 321] on span "-8,718" at bounding box center [42, 325] width 27 height 13
copy span "8,718"
click at [36, 256] on button "10/25" at bounding box center [24, 254] width 48 height 27
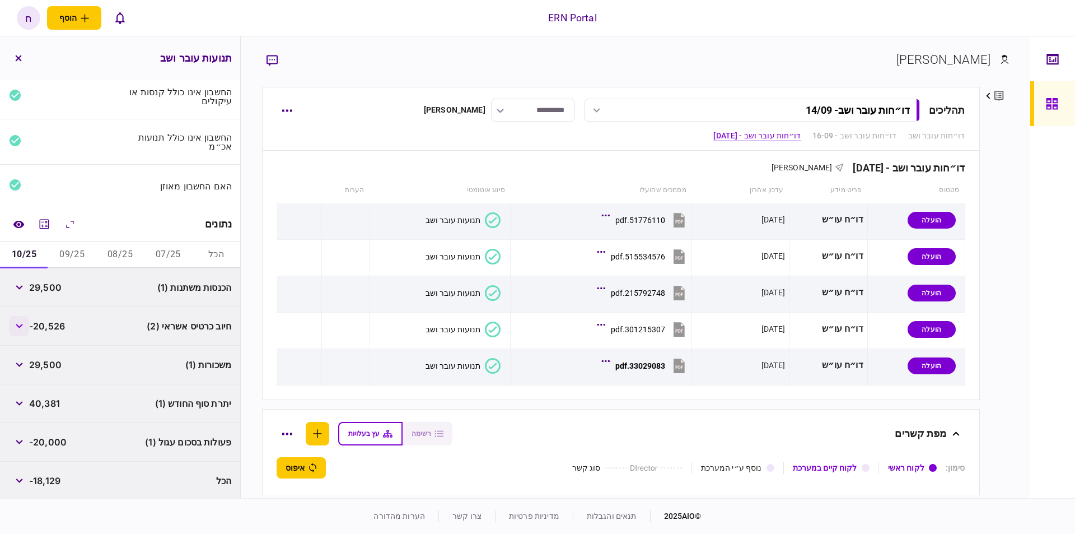
click at [16, 325] on button "button" at bounding box center [19, 326] width 20 height 20
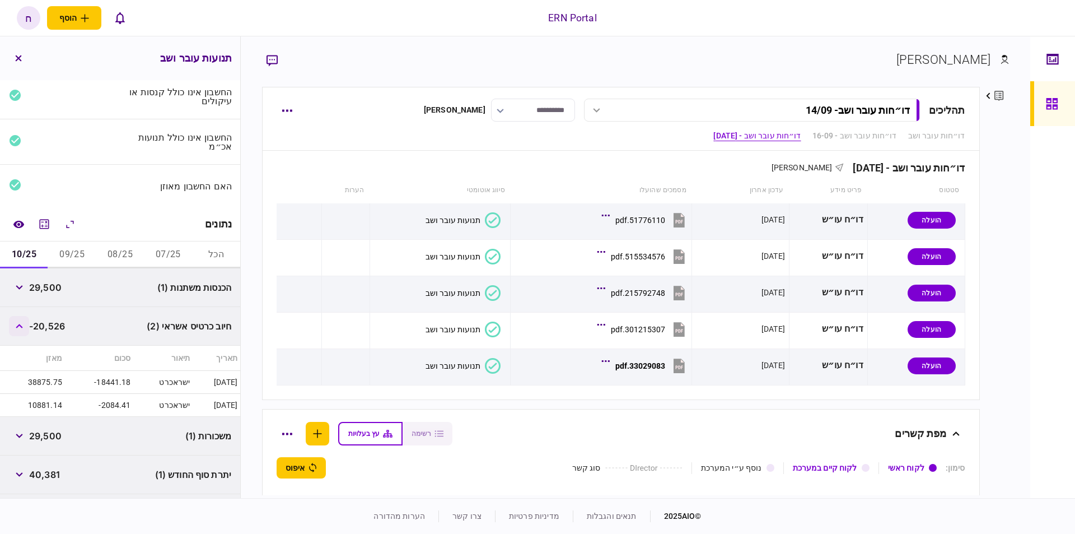
click at [15, 325] on button "button" at bounding box center [19, 326] width 20 height 20
